Goal: Find specific page/section: Find specific page/section

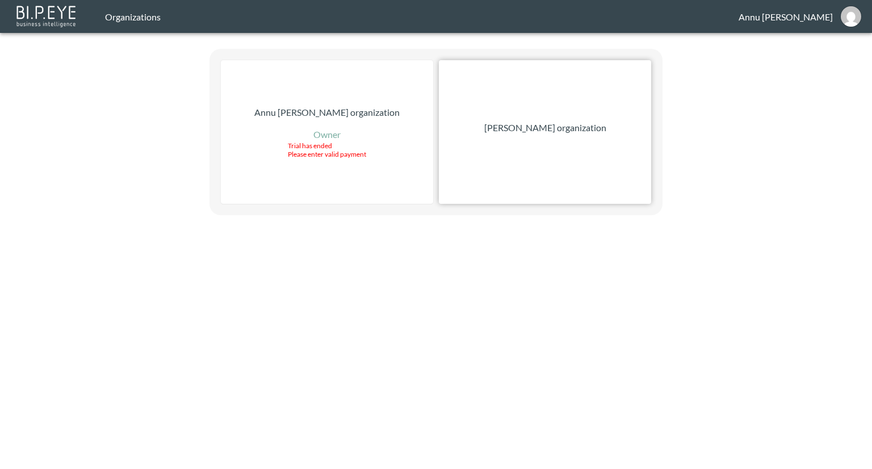
click at [561, 140] on div "Nadia Senft organization" at bounding box center [545, 132] width 212 height 144
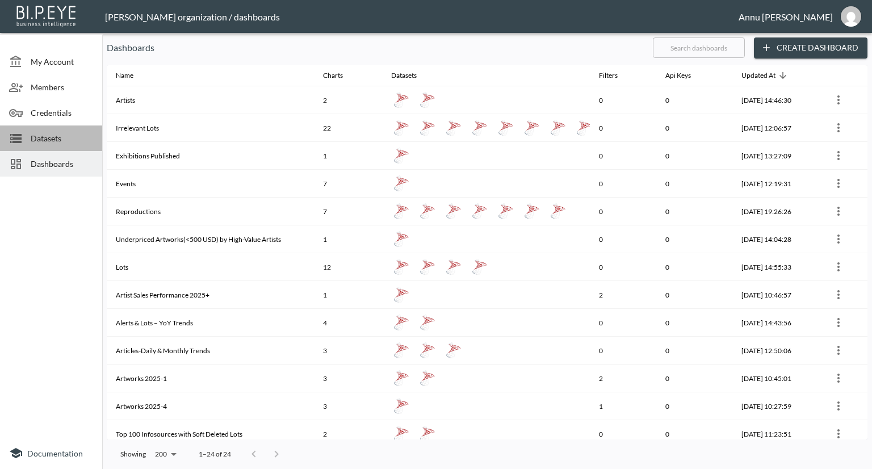
click at [43, 143] on span "Datasets" at bounding box center [62, 138] width 62 height 12
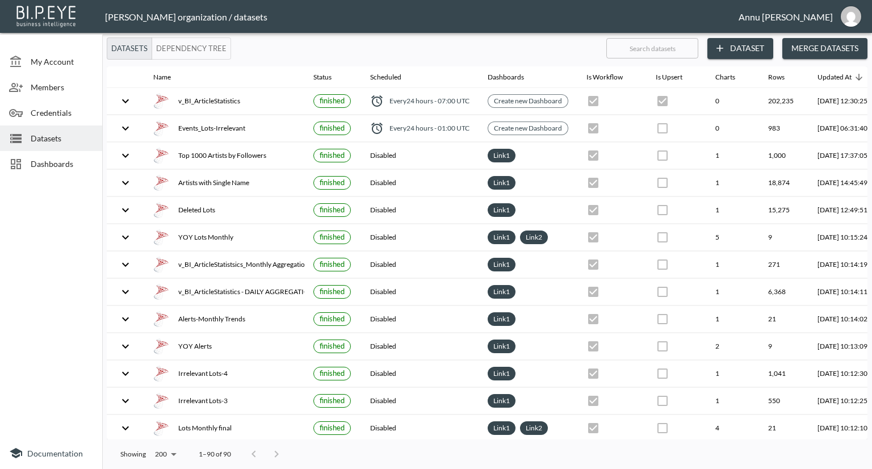
drag, startPoint x: 43, startPoint y: 143, endPoint x: 66, endPoint y: 62, distance: 84.5
click at [66, 62] on ul "My Account Members Credentials Datasets Dashboards" at bounding box center [51, 108] width 102 height 147
